Goal: Use online tool/utility: Utilize a website feature to perform a specific function

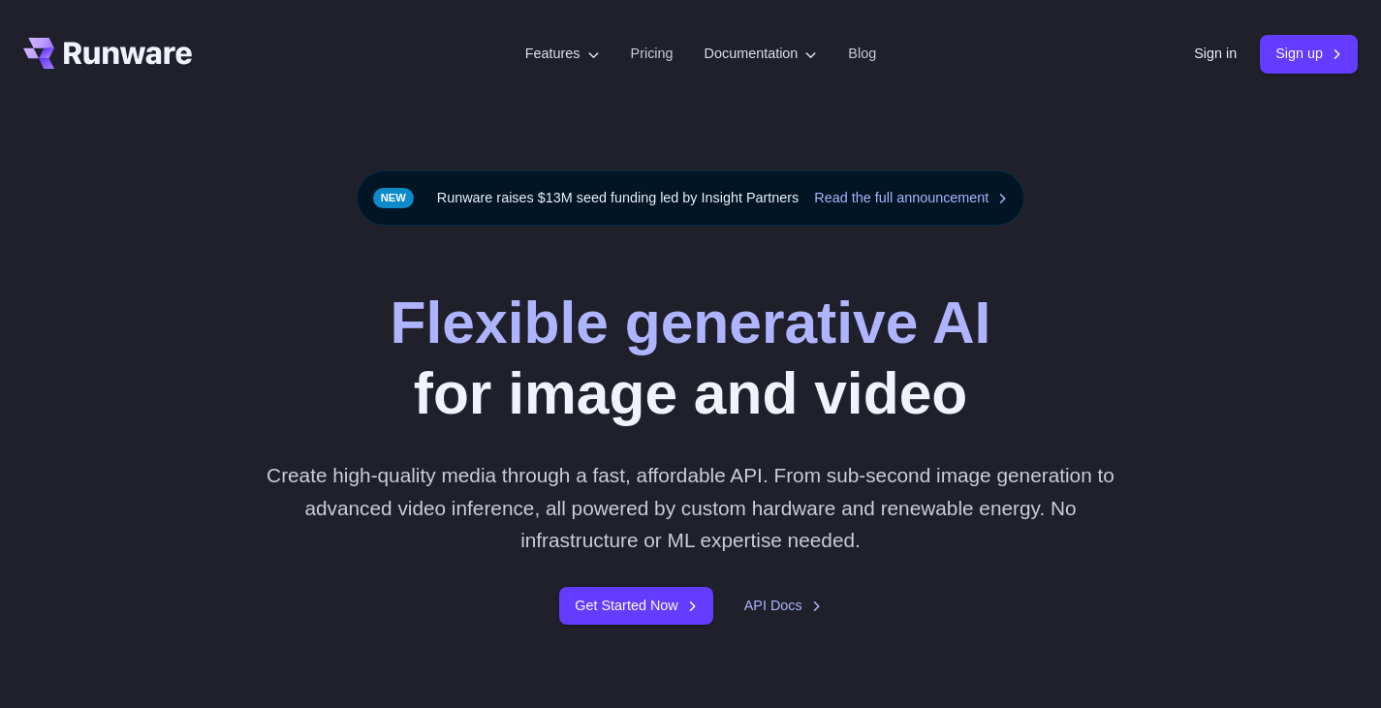
click at [608, 632] on div "Flexible generative AI for image and video Create high-quality media through a …" at bounding box center [690, 456] width 1381 height 461
click at [619, 611] on link "Get Started Now" at bounding box center [635, 606] width 153 height 38
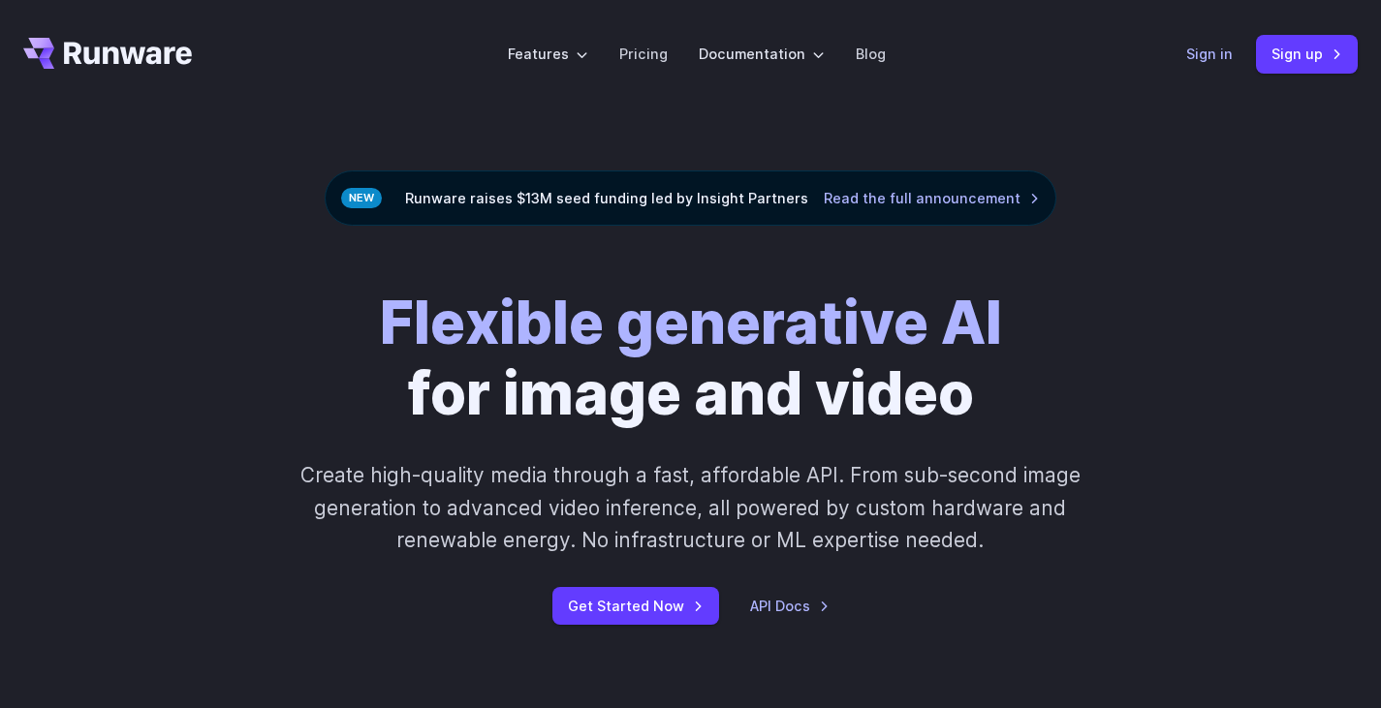
click at [1223, 58] on link "Sign in" at bounding box center [1209, 54] width 47 height 22
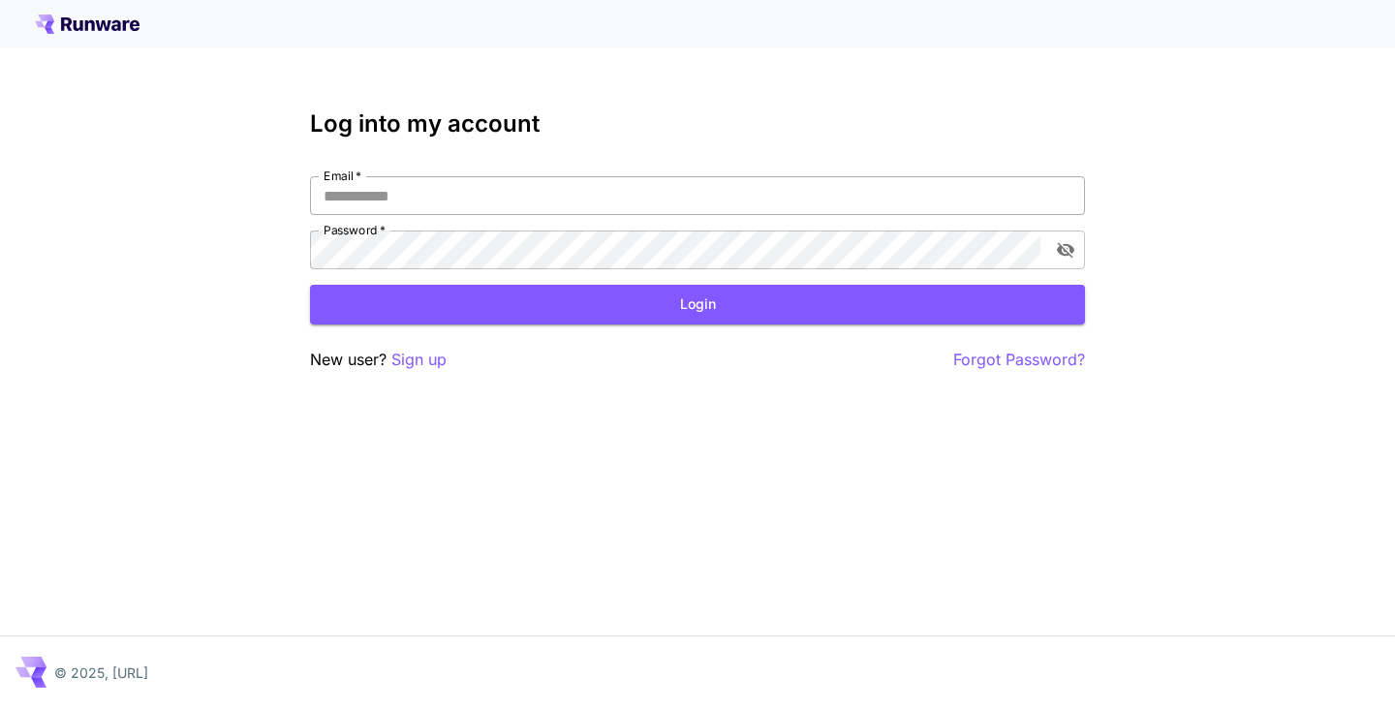
click at [587, 198] on input "Email   *" at bounding box center [697, 195] width 775 height 39
type input "**********"
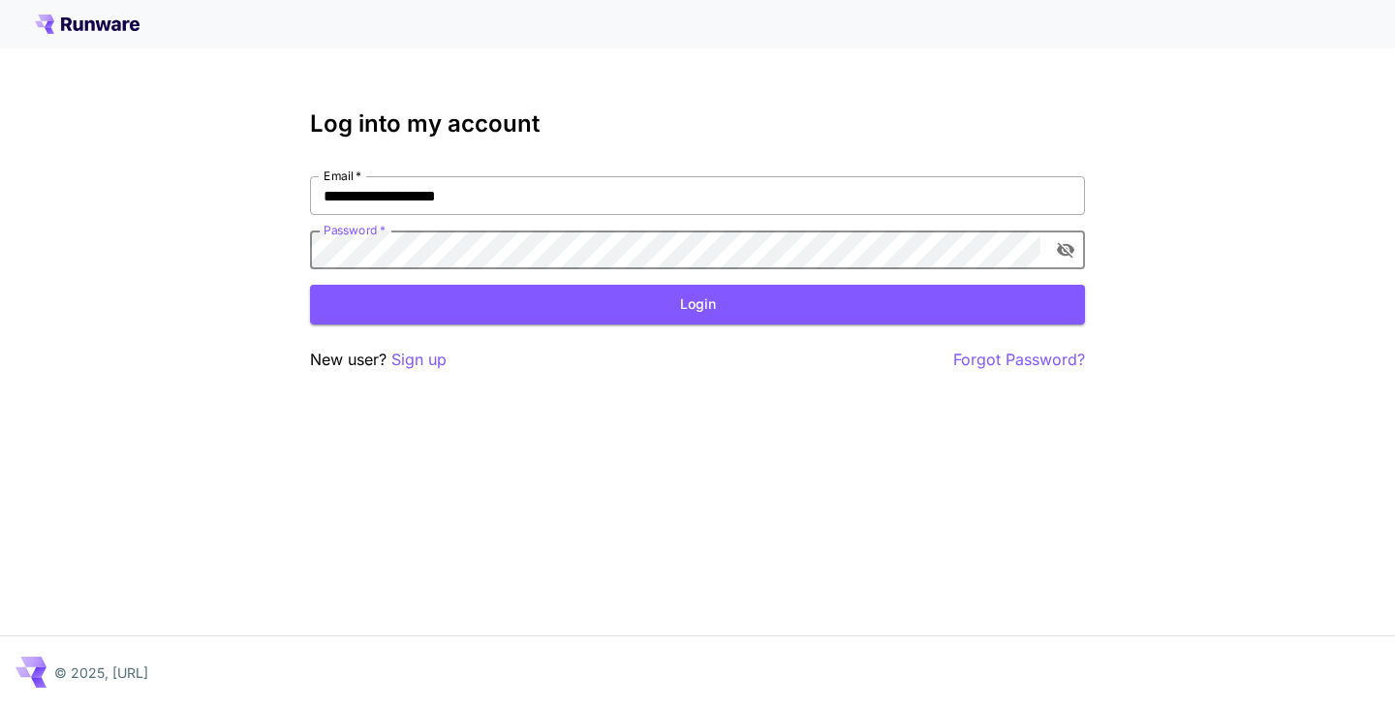
click button "Login" at bounding box center [697, 305] width 775 height 40
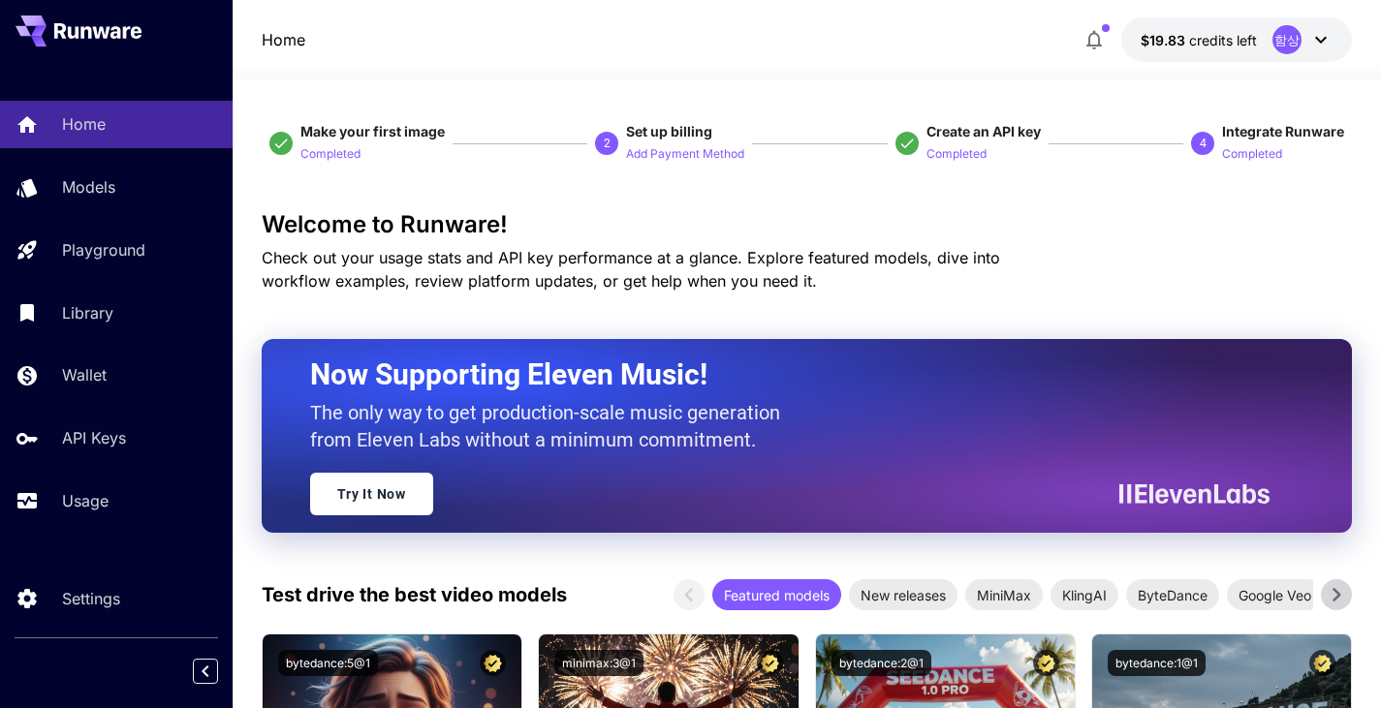
click at [52, 35] on button at bounding box center [79, 31] width 126 height 31
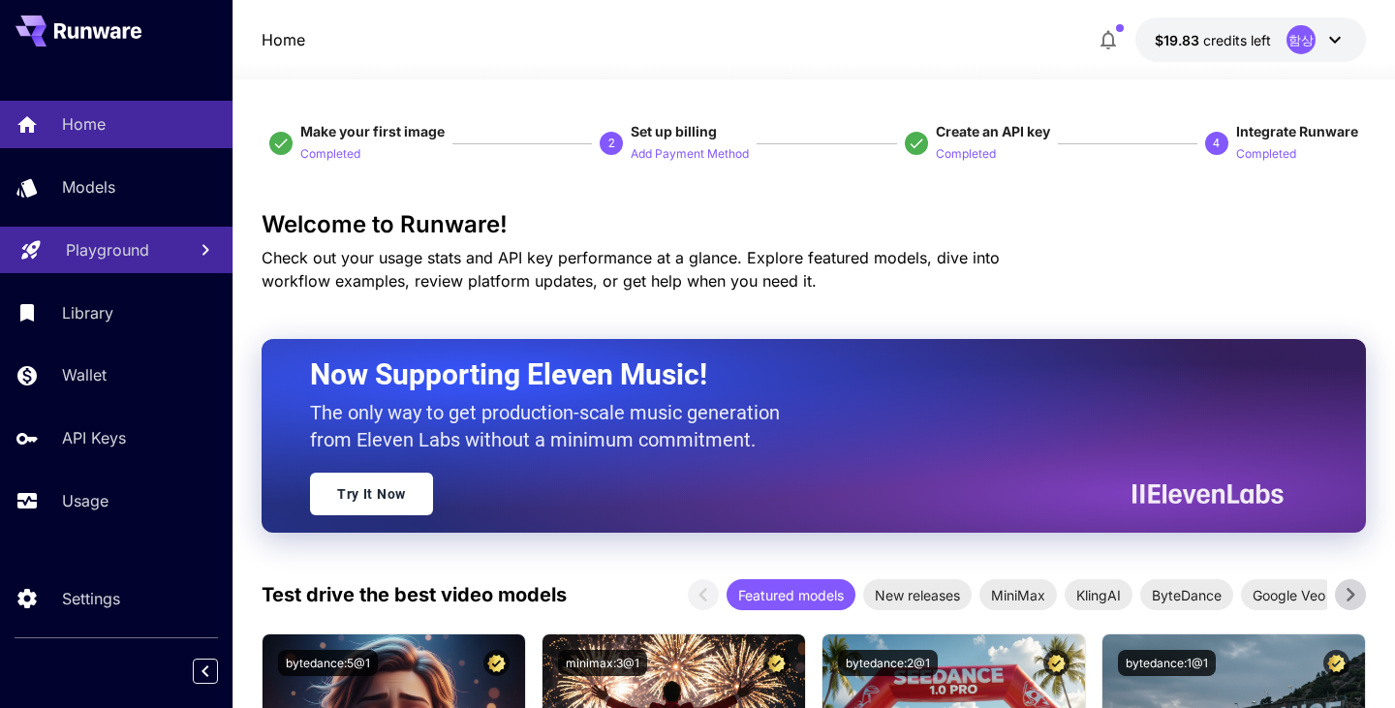
click at [160, 261] on div "Playground" at bounding box center [118, 249] width 105 height 23
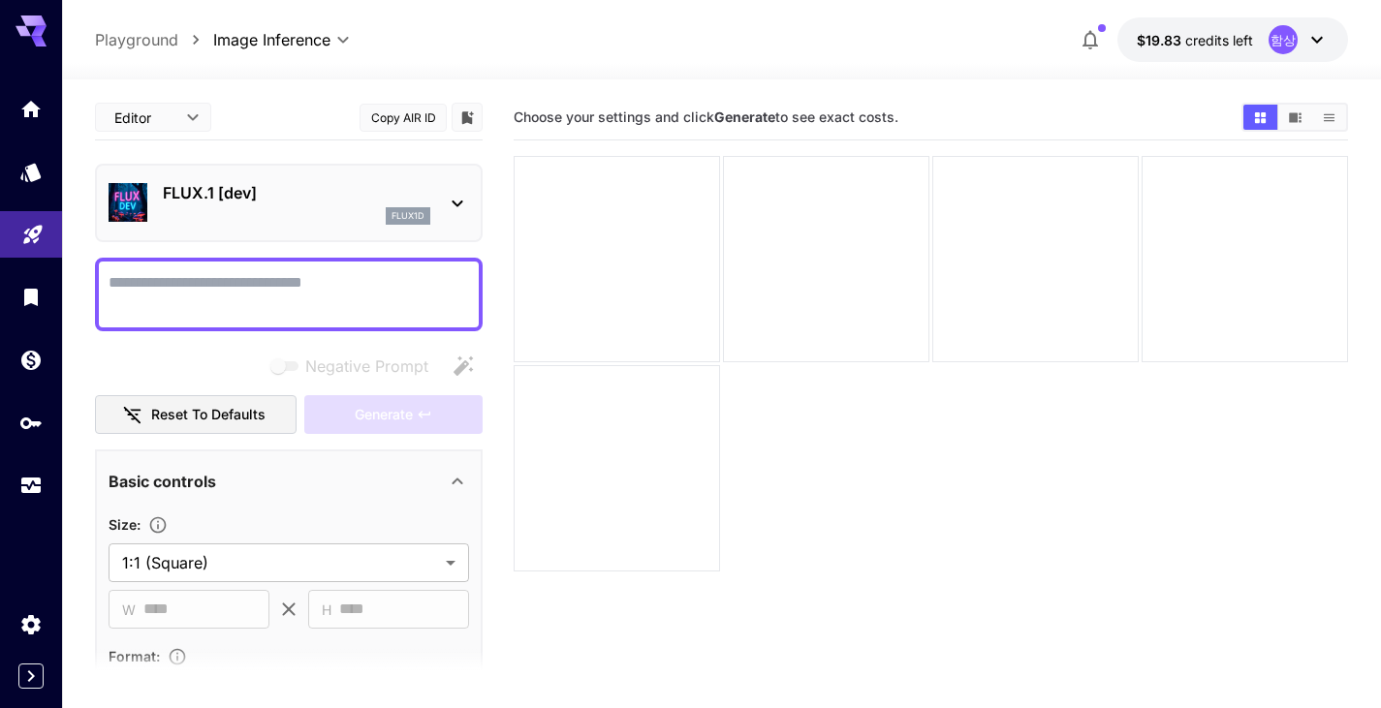
click at [519, 625] on section "Choose your settings and click Generate to see exact costs." at bounding box center [931, 449] width 834 height 708
